Goal: Task Accomplishment & Management: Manage account settings

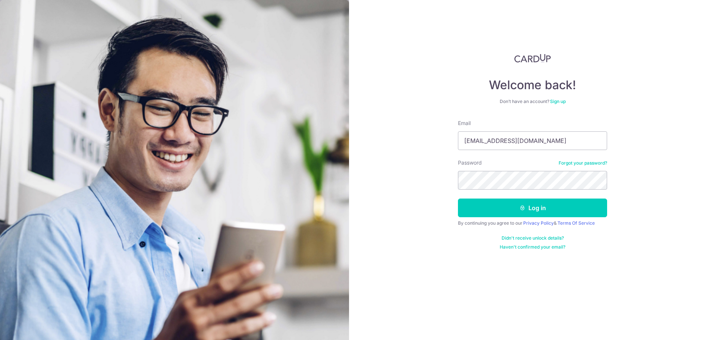
type input "[EMAIL_ADDRESS][DOMAIN_NAME]"
click at [458, 198] on button "Log in" at bounding box center [532, 207] width 149 height 19
